Goal: Task Accomplishment & Management: Use online tool/utility

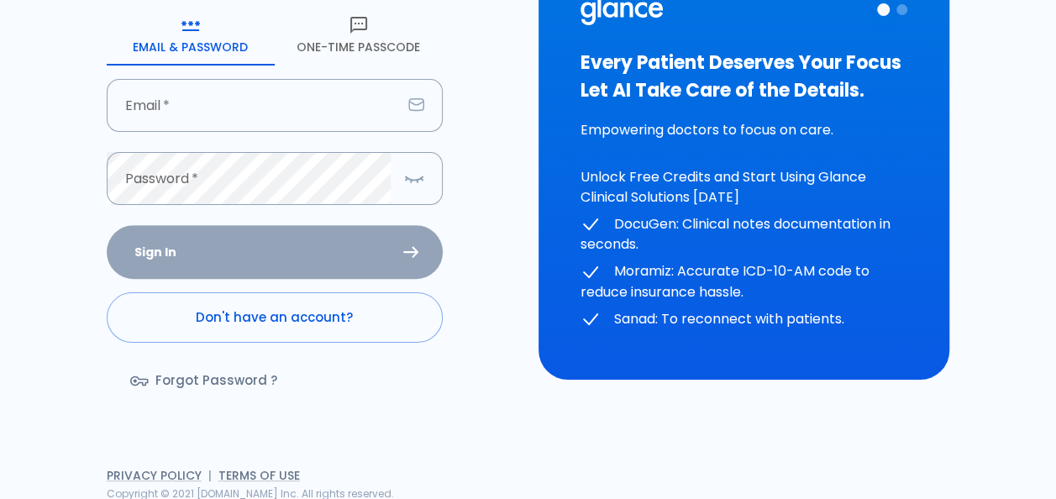
scroll to position [184, 0]
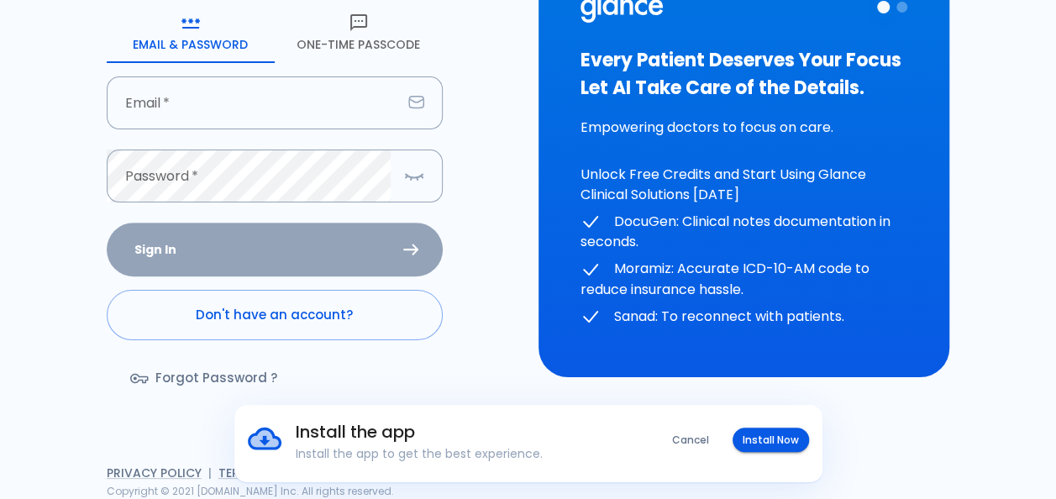
click at [279, 319] on link "Don't have an account?" at bounding box center [275, 315] width 336 height 50
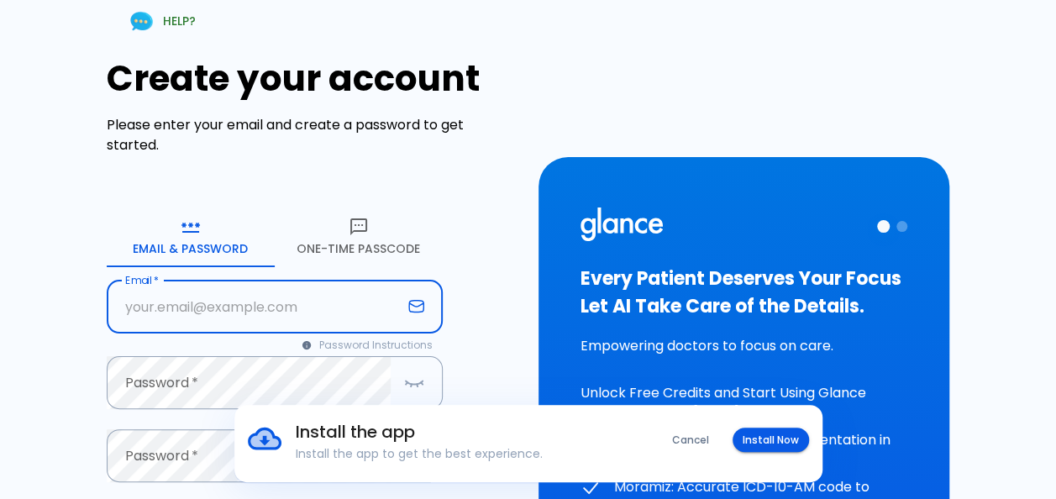
click at [279, 319] on input "text" at bounding box center [254, 307] width 295 height 53
click at [380, 239] on button "One-Time Passcode" at bounding box center [359, 237] width 168 height 61
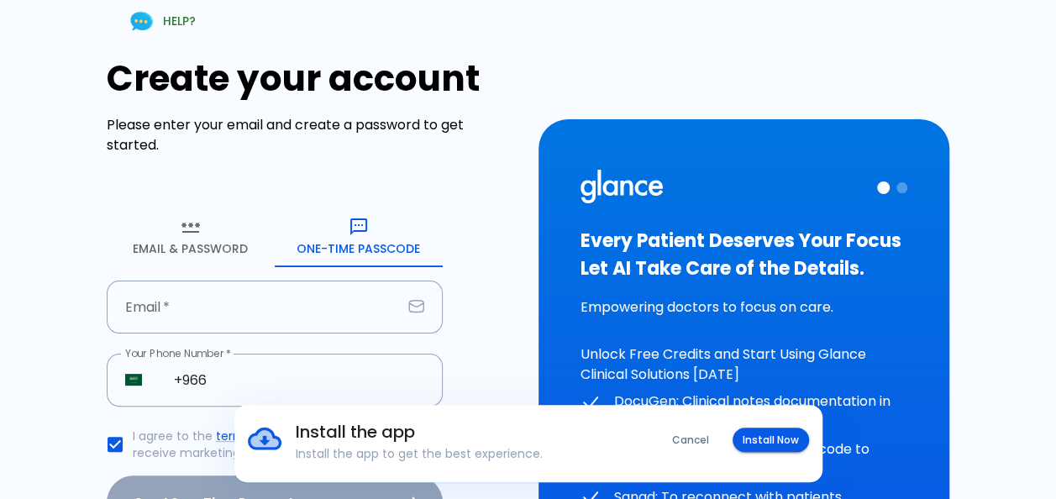
click at [286, 296] on input "text" at bounding box center [254, 307] width 295 height 53
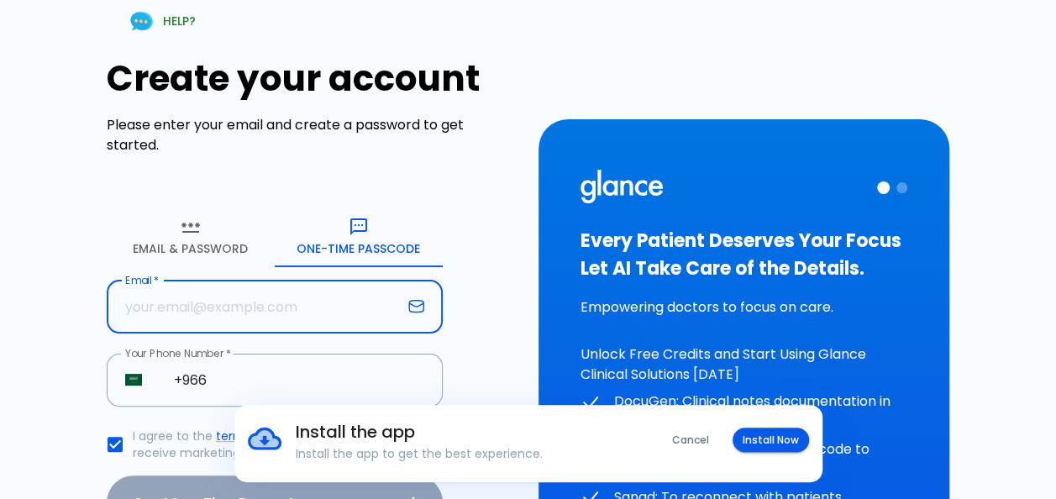
type input "[EMAIL_ADDRESS][DOMAIN_NAME]"
click at [272, 387] on input "+966" at bounding box center [298, 380] width 287 height 53
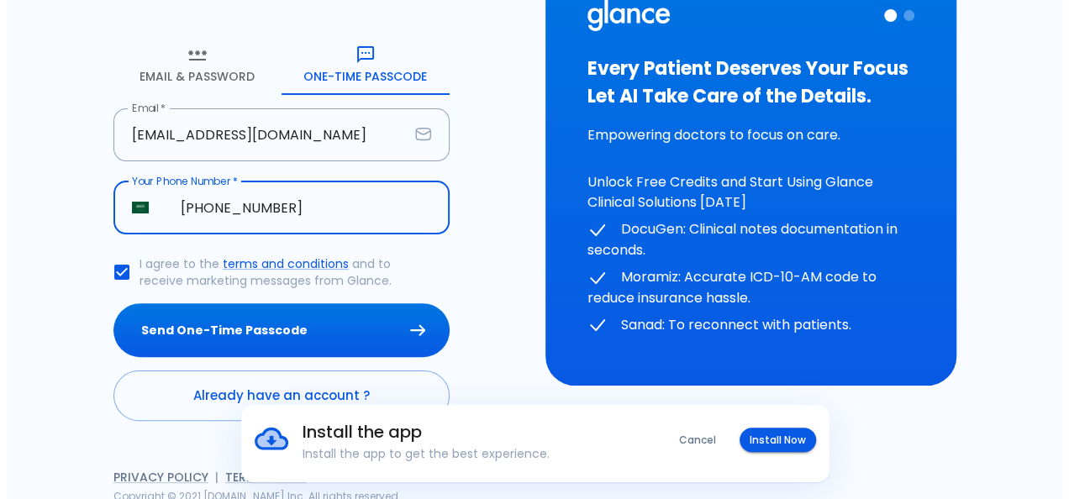
scroll to position [177, 0]
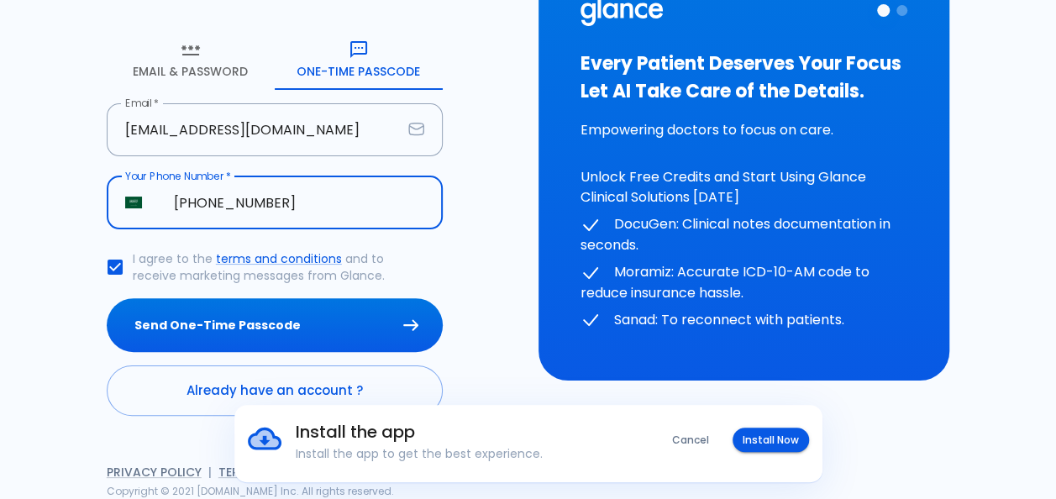
type input "+966 55 692 3132"
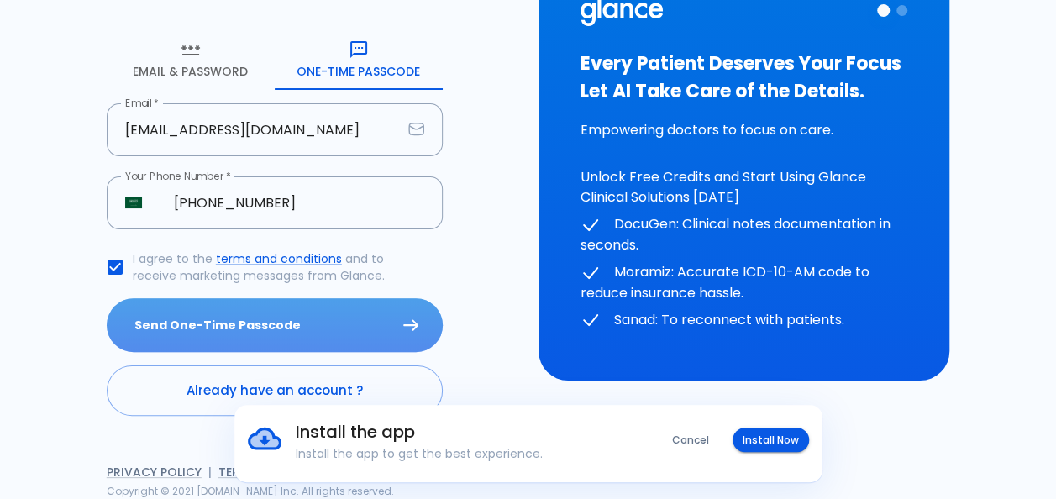
click at [343, 323] on button "Send One-Time Passcode" at bounding box center [275, 325] width 336 height 55
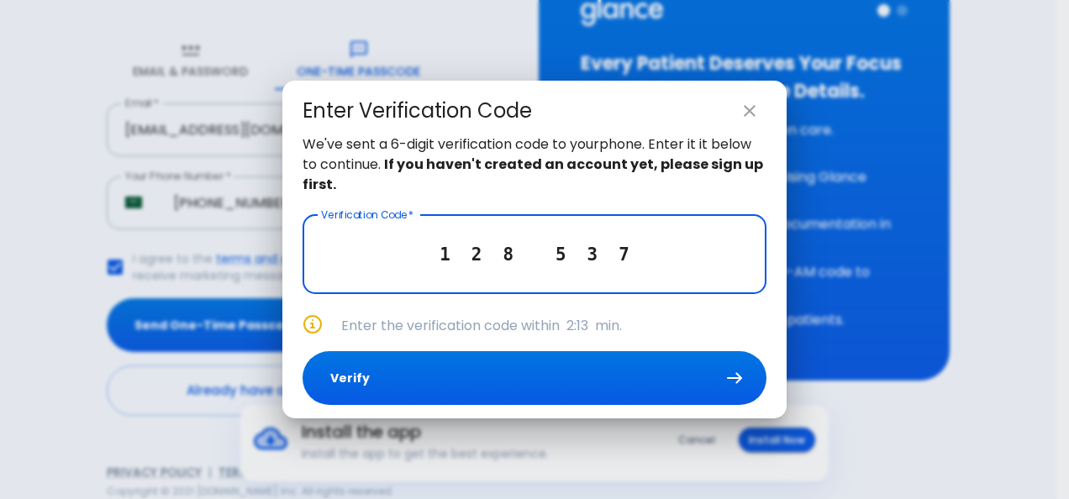
type input "1 2 8 5 3 7"
click at [473, 371] on button "Verify" at bounding box center [535, 378] width 464 height 55
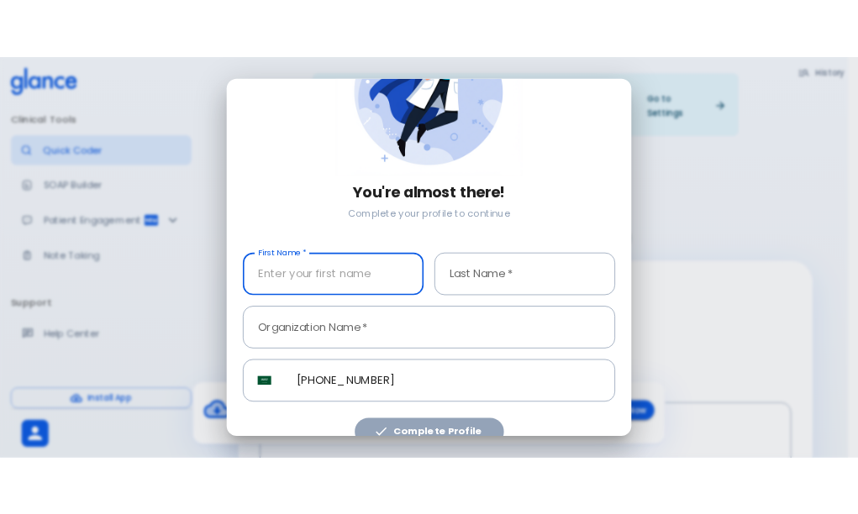
scroll to position [150, 0]
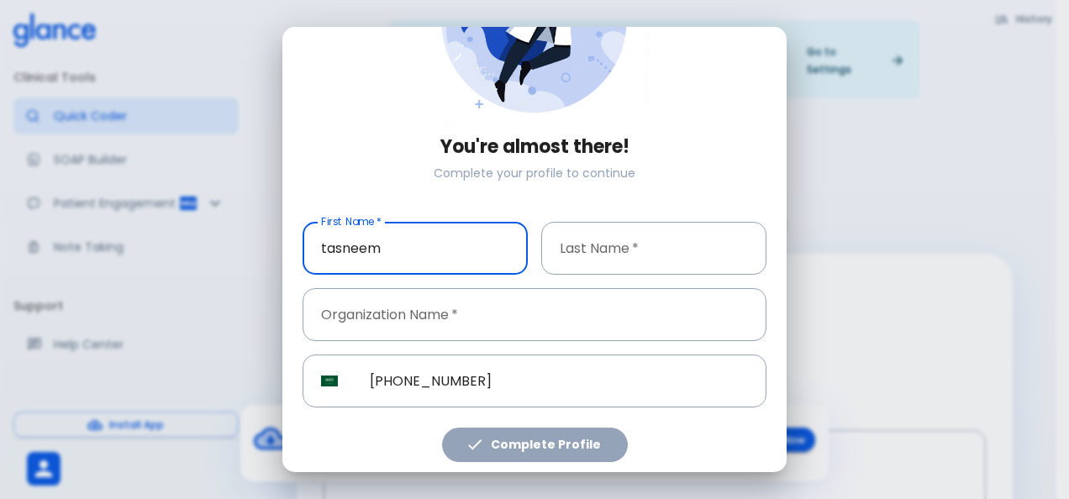
type input "tasneem"
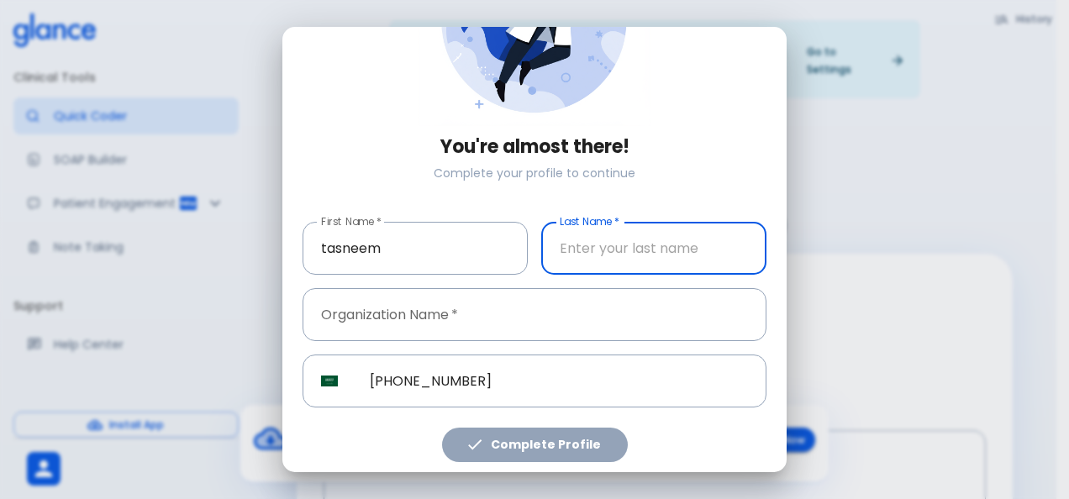
click at [582, 253] on input "text" at bounding box center [653, 248] width 225 height 53
type input "fathi"
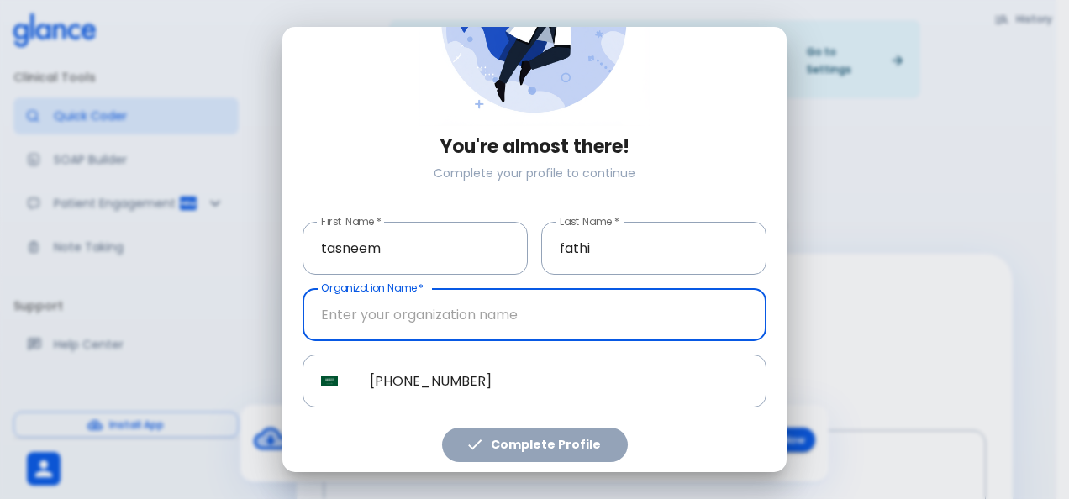
click at [397, 314] on input "text" at bounding box center [535, 314] width 464 height 53
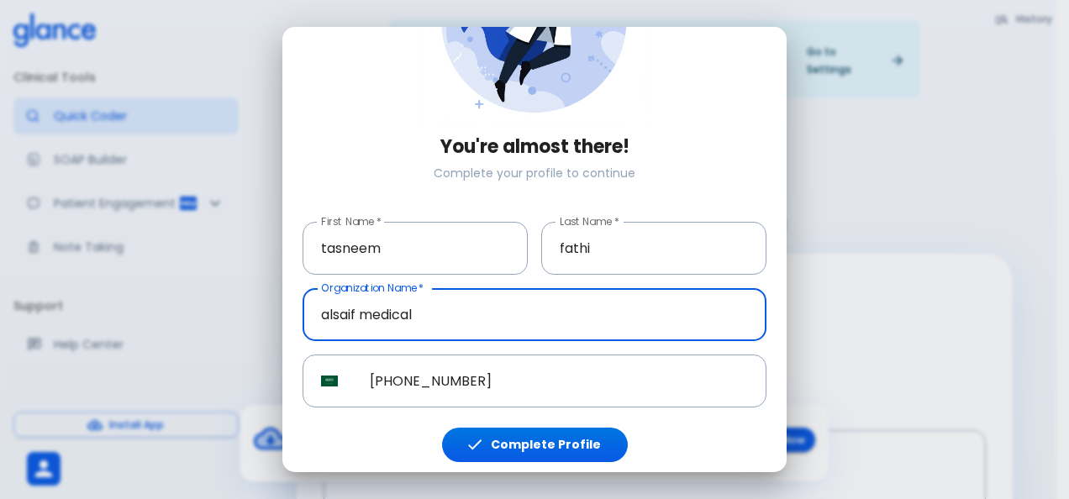
type input "alsaif medical"
click at [541, 446] on button "Complete Profile" at bounding box center [535, 445] width 186 height 34
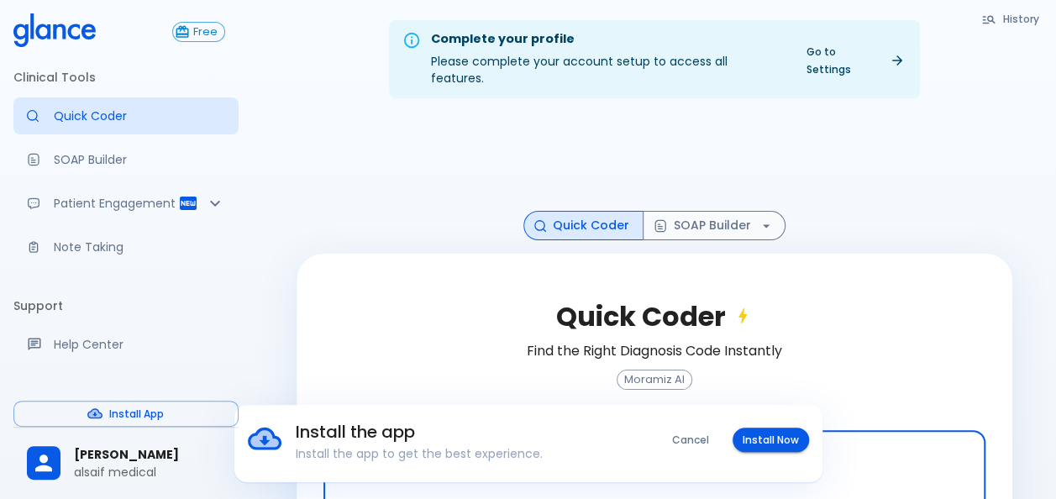
click at [754, 445] on button "Install Now" at bounding box center [771, 440] width 76 height 24
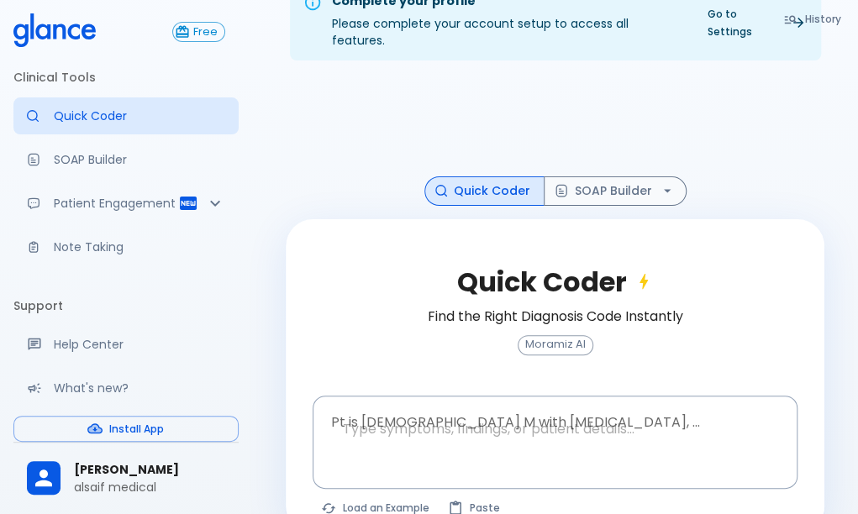
scroll to position [61, 0]
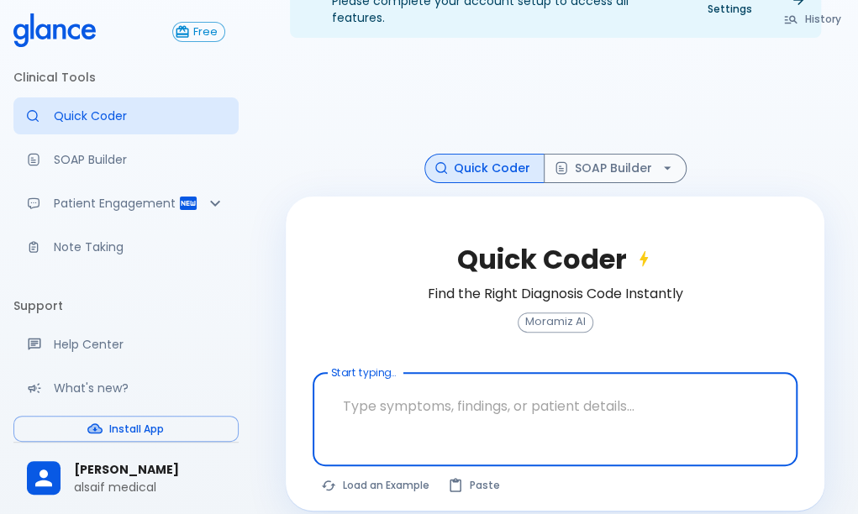
click at [542, 382] on textarea at bounding box center [554, 406] width 461 height 53
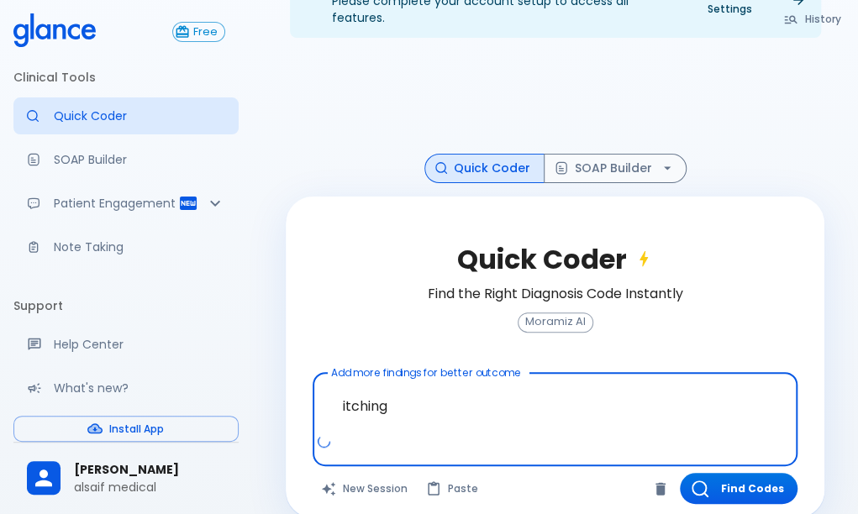
scroll to position [67, 0]
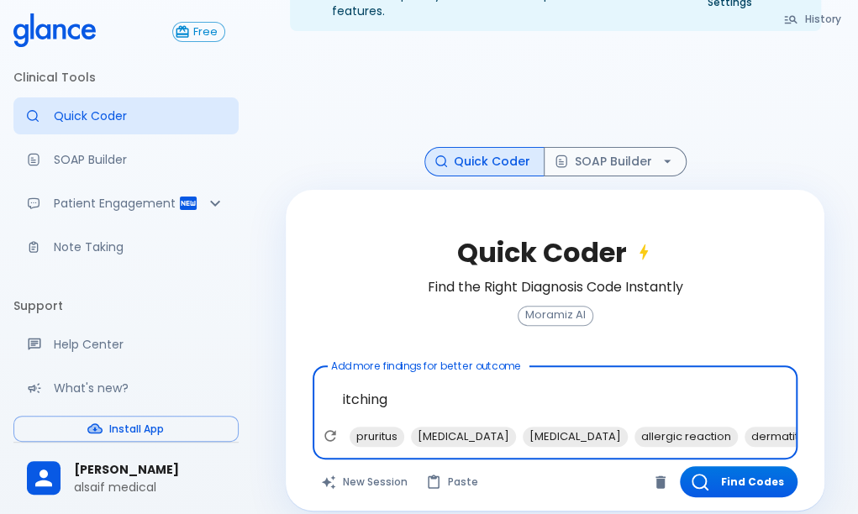
click at [385, 427] on span "pruritus" at bounding box center [377, 436] width 55 height 19
click at [670, 427] on span "oral antihistamines" at bounding box center [734, 436] width 129 height 19
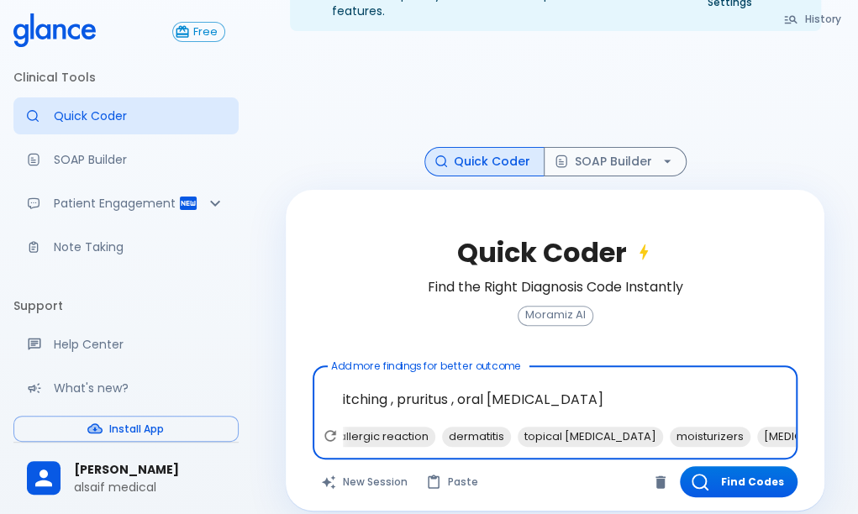
click at [670, 427] on span "moisturizers" at bounding box center [710, 436] width 81 height 19
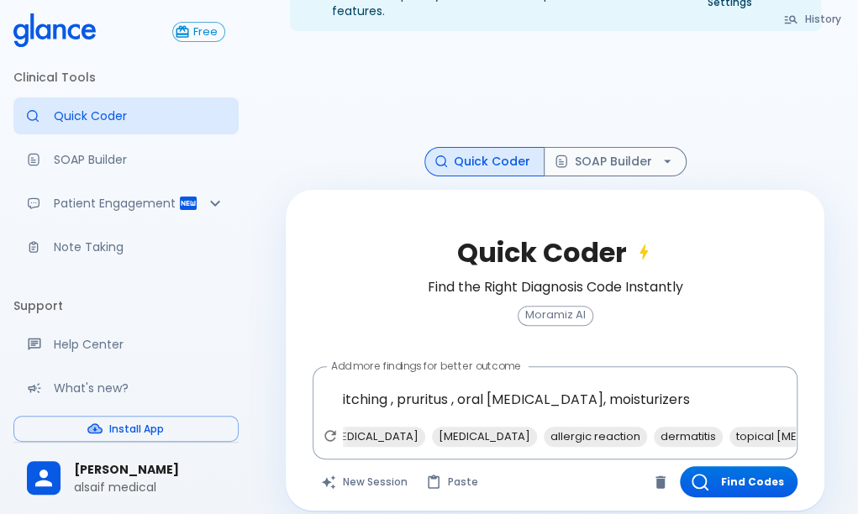
drag, startPoint x: 416, startPoint y: 448, endPoint x: 384, endPoint y: 447, distance: 31.9
click at [384, 447] on div "Quick Coder Find the Right Diagnosis Code Instantly Moramiz AI Add more finding…" at bounding box center [555, 351] width 539 height 322
drag, startPoint x: 375, startPoint y: 419, endPoint x: 374, endPoint y: 408, distance: 11.0
click at [375, 427] on span "urticaria" at bounding box center [402, 436] width 105 height 19
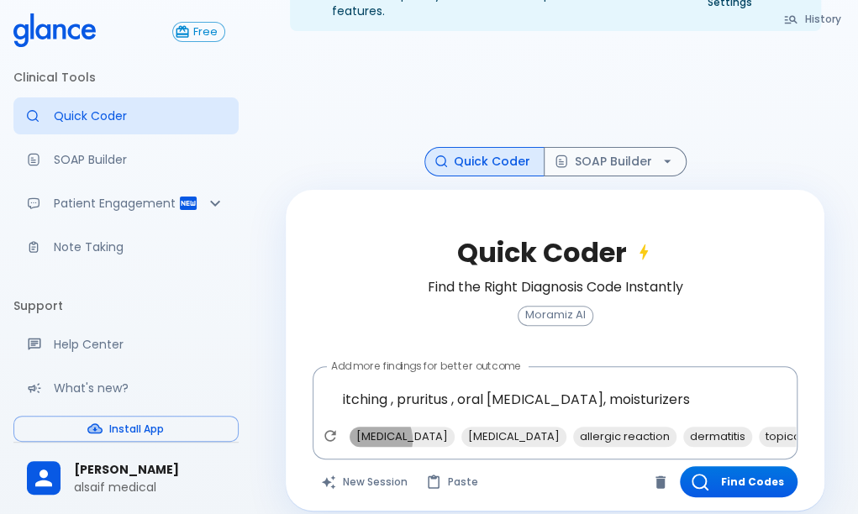
type textarea "itching , pruritus , oral [MEDICAL_DATA], moisturizers, [MEDICAL_DATA]"
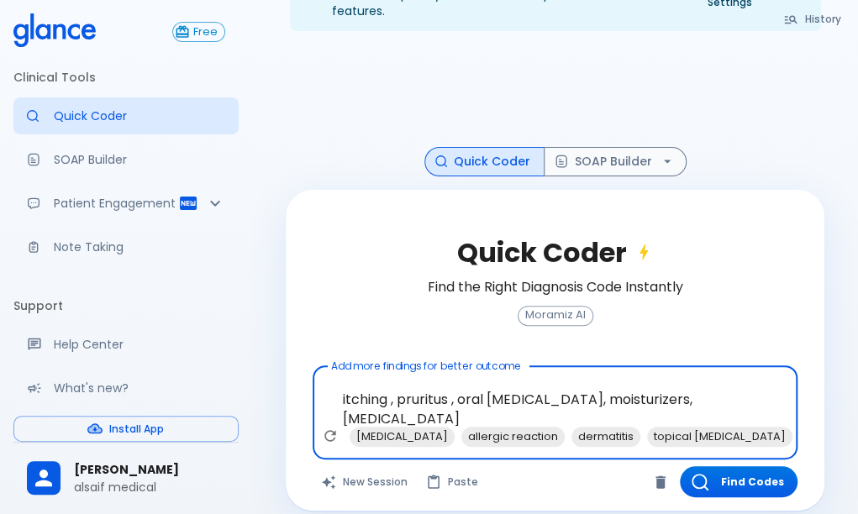
click at [738, 466] on button "Find Codes" at bounding box center [739, 481] width 118 height 31
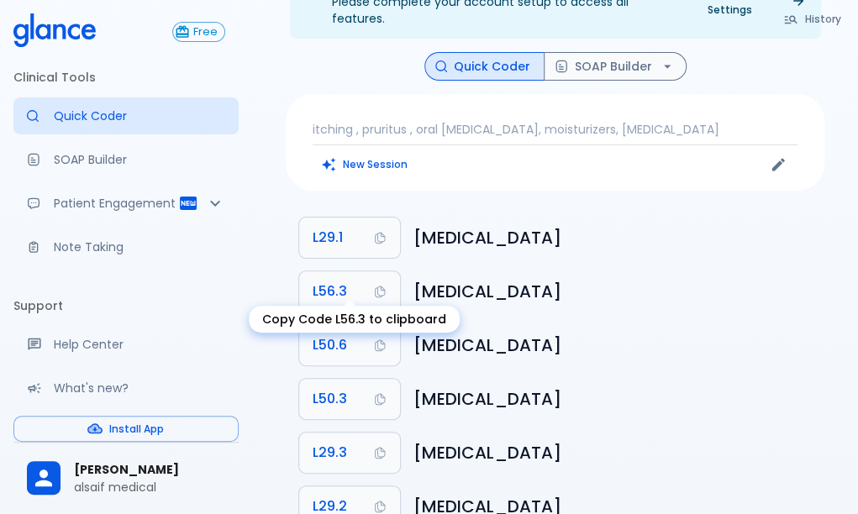
scroll to position [84, 0]
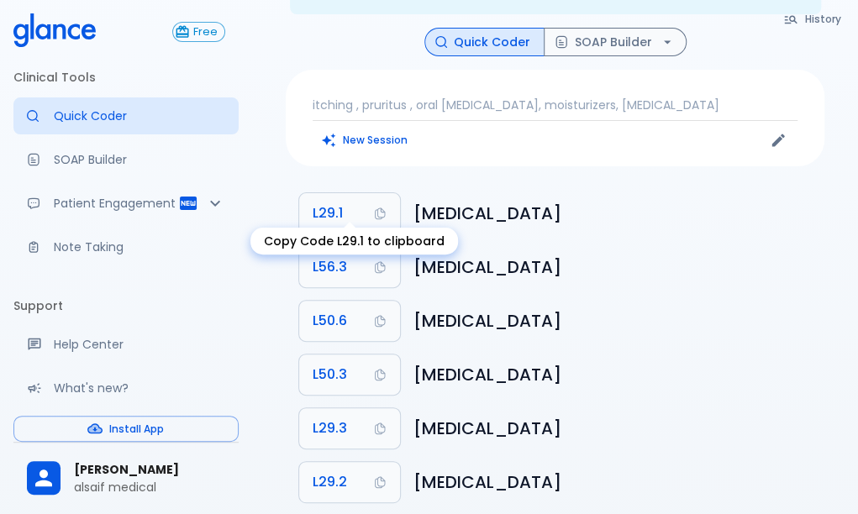
click at [316, 202] on span "L29.1" at bounding box center [328, 214] width 30 height 24
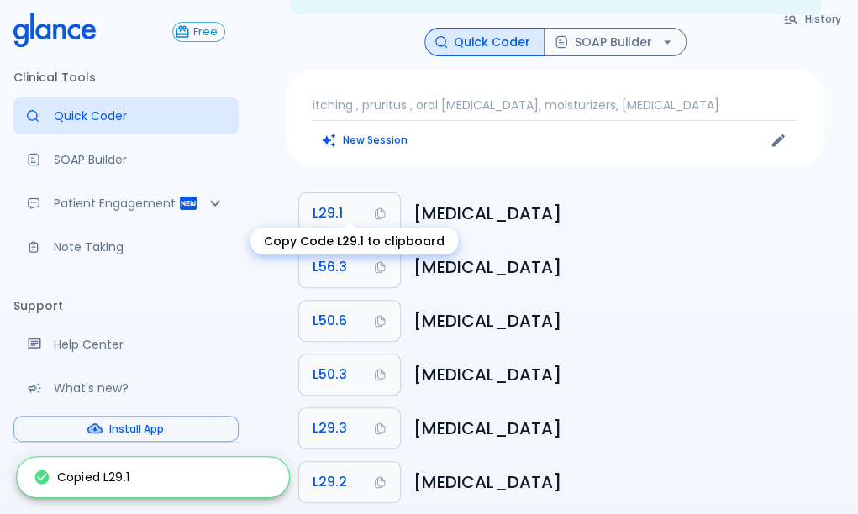
click at [13, 477] on div "tasneem fathi alsaif medical" at bounding box center [125, 479] width 225 height 58
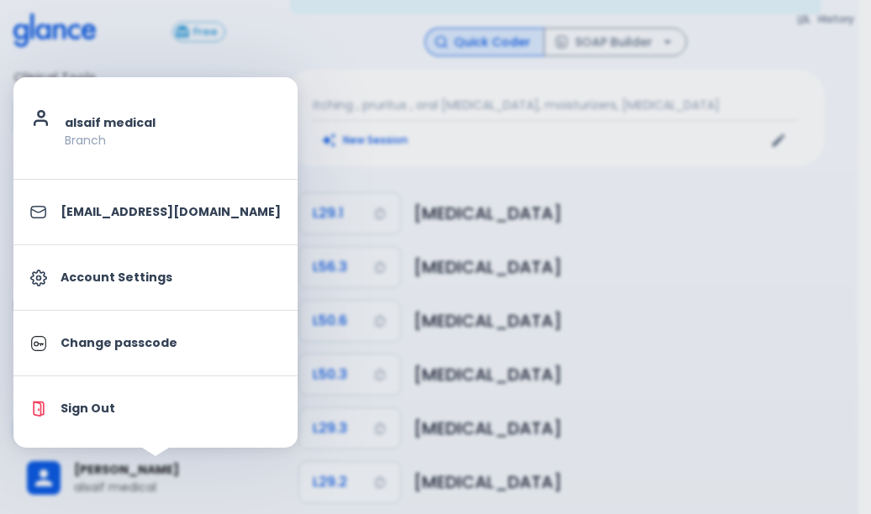
click at [529, 234] on div at bounding box center [435, 257] width 871 height 514
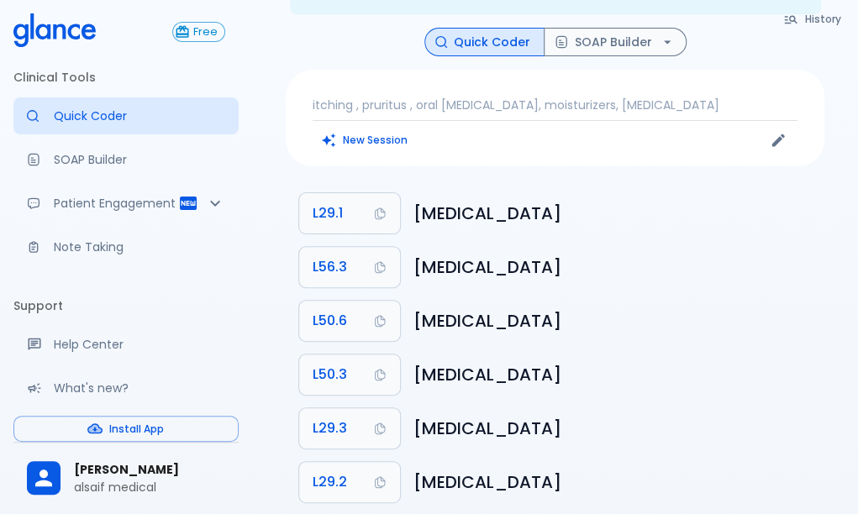
click at [593, 31] on button "SOAP Builder" at bounding box center [615, 42] width 143 height 29
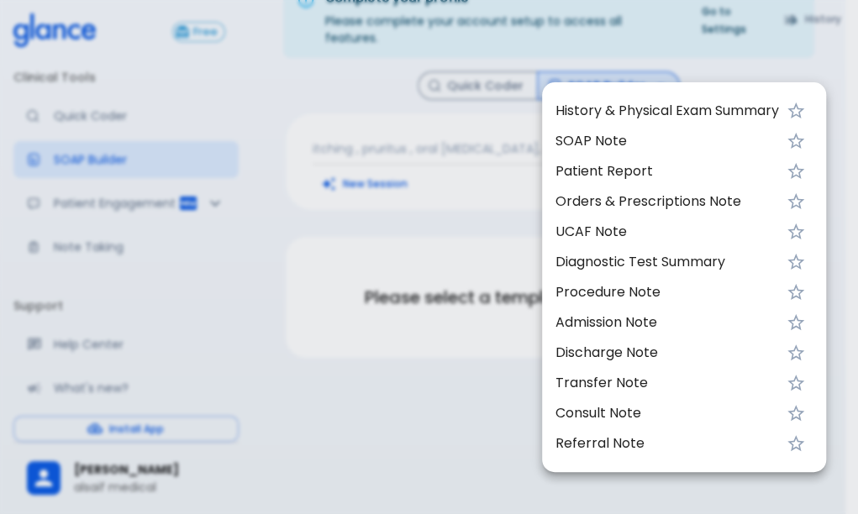
scroll to position [40, 0]
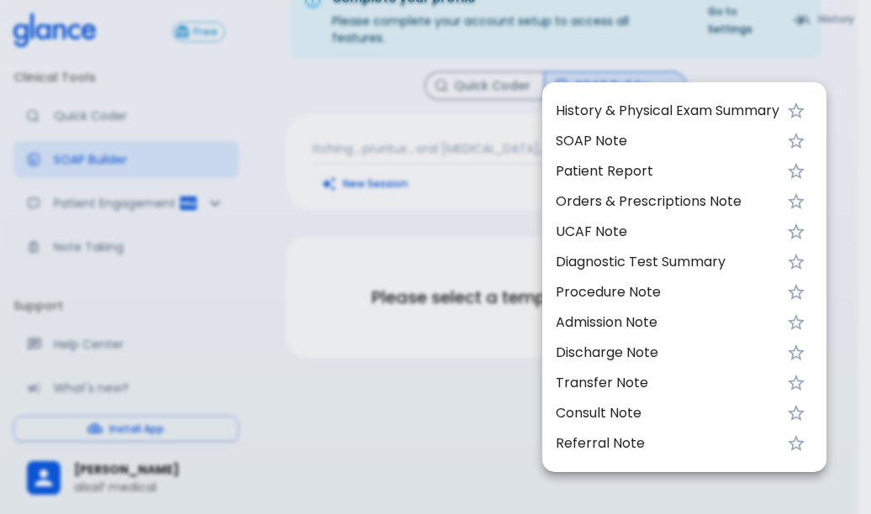
click at [604, 237] on span "UCAF Note" at bounding box center [668, 232] width 224 height 20
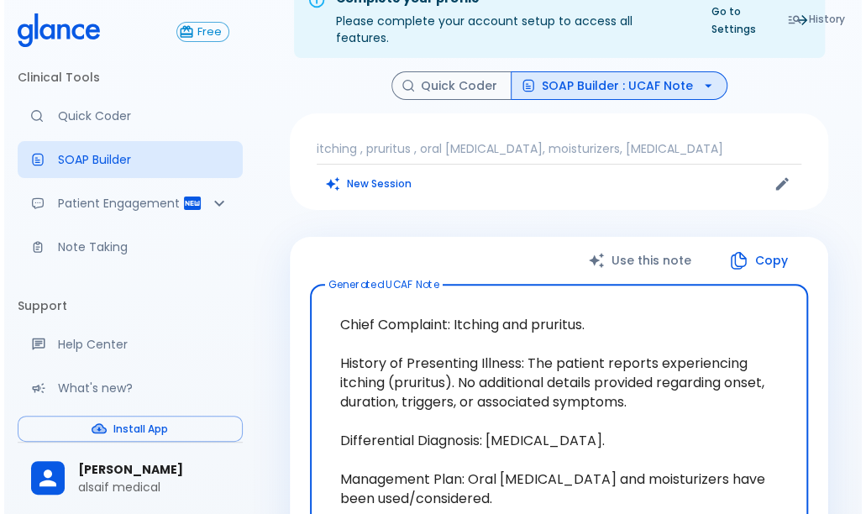
scroll to position [0, 0]
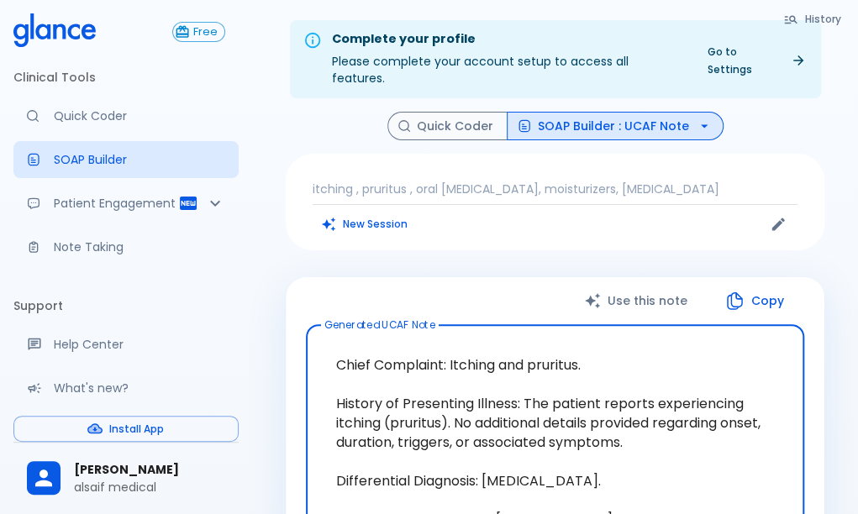
click at [758, 288] on button "Copy" at bounding box center [756, 301] width 97 height 34
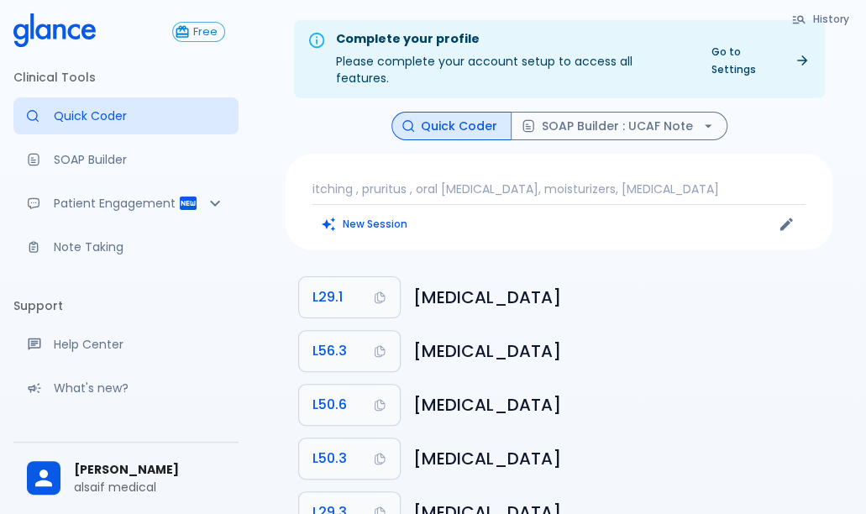
click at [566, 112] on button "SOAP Builder : UCAF Note" at bounding box center [619, 126] width 217 height 29
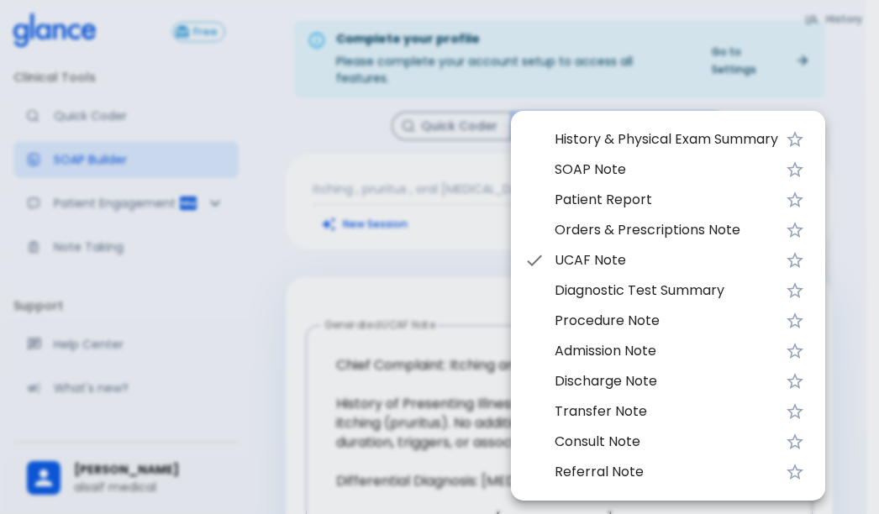
click at [317, 250] on div at bounding box center [439, 257] width 879 height 514
